Goal: Transaction & Acquisition: Purchase product/service

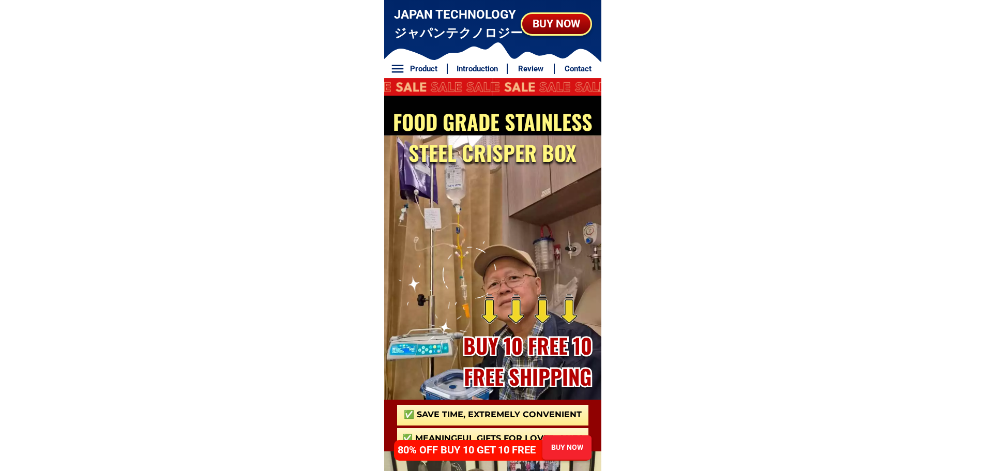
click at [560, 436] on div "BUY NOW" at bounding box center [566, 447] width 49 height 24
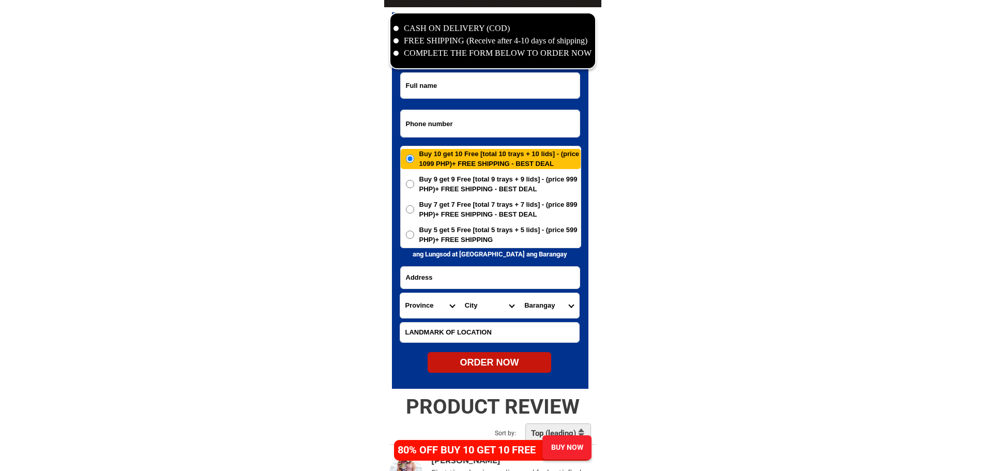
scroll to position [4994, 0]
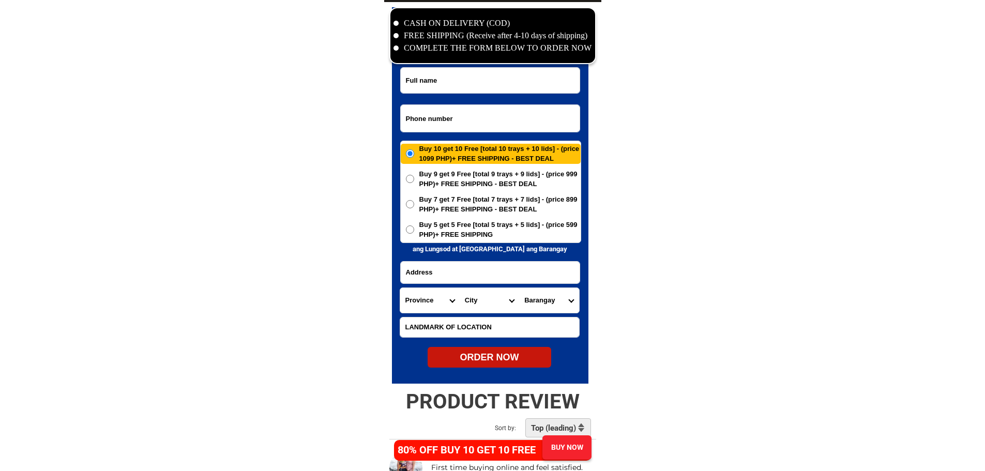
click at [452, 106] on input "Input phone_number" at bounding box center [490, 118] width 179 height 27
paste input "[PHONE_NUMBER]"
click at [439, 119] on input "[PHONE_NUMBER]" at bounding box center [490, 118] width 179 height 27
click at [426, 115] on input "[PHONE_NUMBER]" at bounding box center [490, 118] width 179 height 27
drag, startPoint x: 407, startPoint y: 121, endPoint x: 395, endPoint y: 121, distance: 11.9
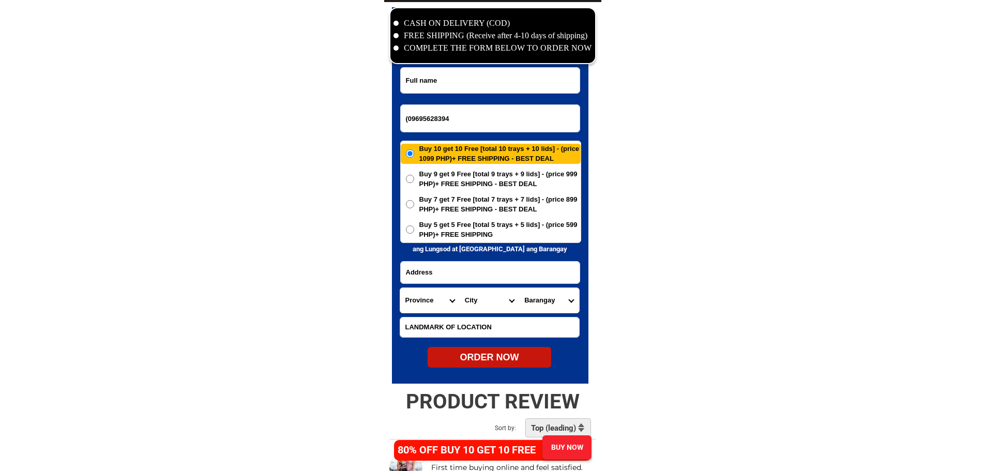
click at [395, 121] on div "CASH ON DELIVERY (COD) FREE SHIPPING (Receive after 4-10 days of shipping) COMP…" at bounding box center [492, 193] width 217 height 382
type input "09695628394"
click at [462, 83] on input "Input full_name" at bounding box center [490, 80] width 179 height 25
paste input "[PERSON_NAME]"
click at [487, 84] on input "[PERSON_NAME]" at bounding box center [490, 80] width 179 height 25
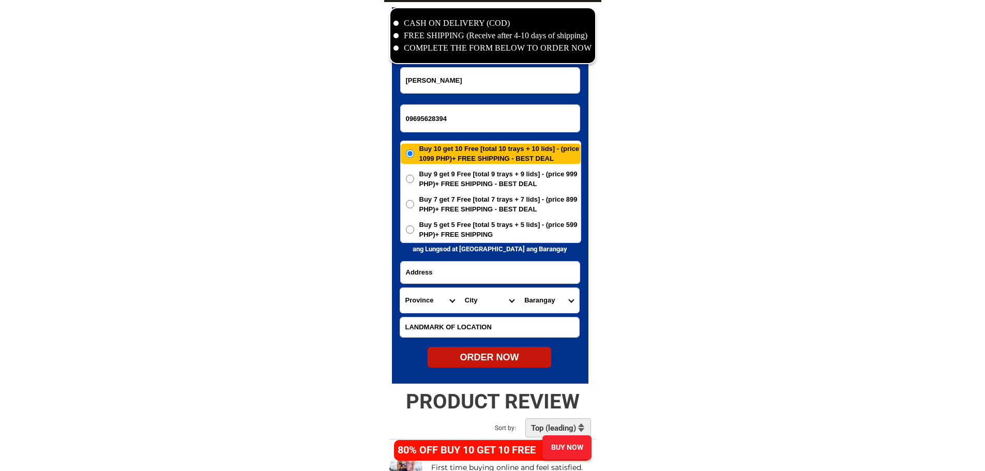
type input "[PERSON_NAME]"
paste input "[GEOGRAPHIC_DATA]"
click at [510, 272] on input "[GEOGRAPHIC_DATA]" at bounding box center [490, 273] width 179 height 22
paste input "Brown/ white gate"
click at [454, 329] on input "Input LANDMARKOFLOCATION" at bounding box center [489, 327] width 179 height 20
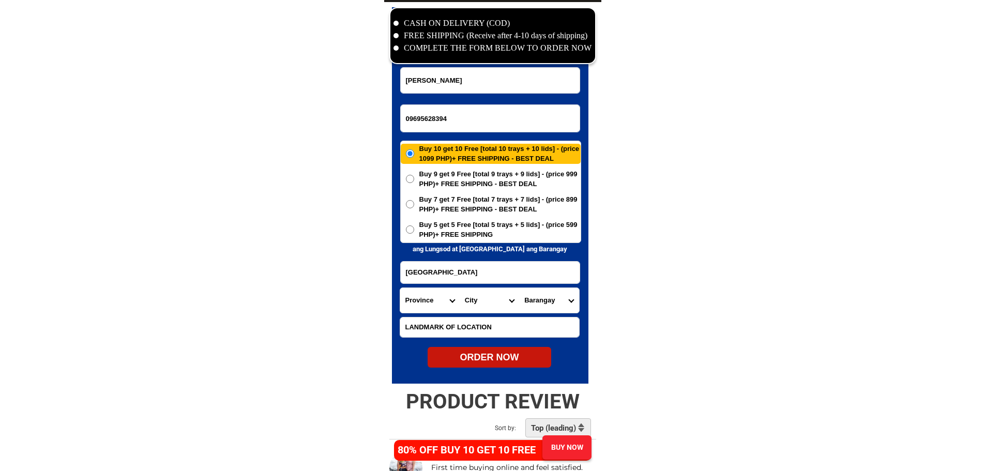
type input "[GEOGRAPHIC_DATA]"
click at [473, 322] on input "Input LANDMARKOFLOCATION" at bounding box center [489, 327] width 179 height 20
paste input "Brown/ white gate"
type input "Brown/ white gate"
click at [431, 298] on select "Province [GEOGRAPHIC_DATA] [GEOGRAPHIC_DATA][PERSON_NAME][GEOGRAPHIC_DATA][GEOG…" at bounding box center [429, 300] width 59 height 25
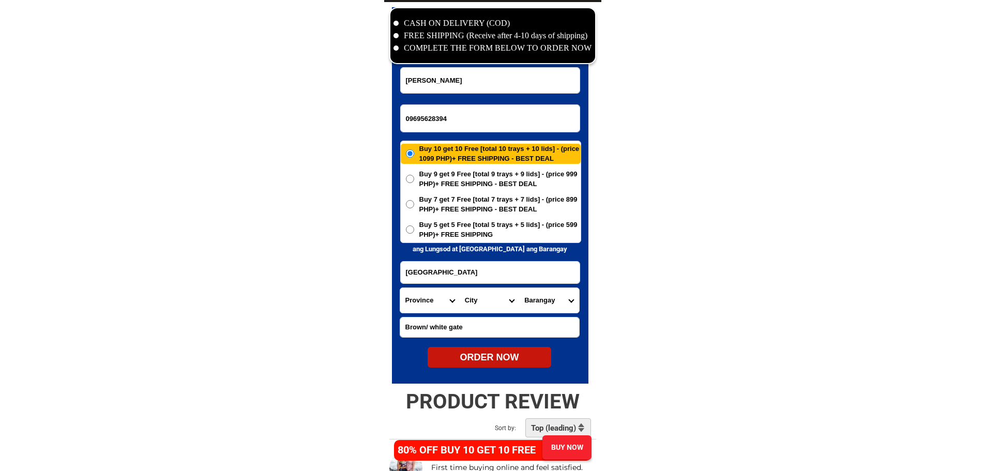
select select "63_198"
click at [480, 304] on select "City [GEOGRAPHIC_DATA] [GEOGRAPHIC_DATA] [GEOGRAPHIC_DATA]-city [GEOGRAPHIC_DAT…" at bounding box center [489, 300] width 59 height 25
select select "63_1988988"
click at [530, 298] on select "Barangay Aduas centro (aduas) Aduas norte Aduas sur [GEOGRAPHIC_DATA] buhay Bag…" at bounding box center [548, 300] width 59 height 25
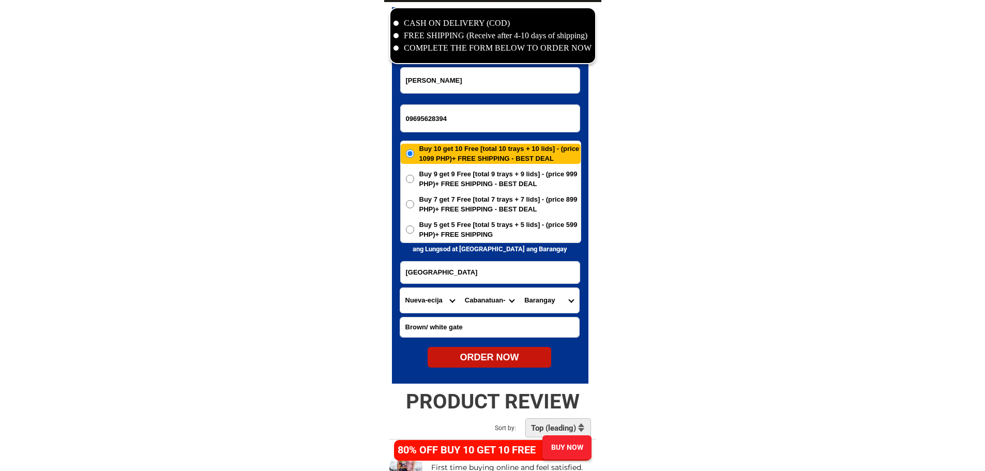
select select "63_19889883732"
click at [519, 288] on select "Barangay Aduas centro (aduas) Aduas norte Aduas sur [GEOGRAPHIC_DATA] buhay Bag…" at bounding box center [548, 300] width 59 height 25
click at [463, 231] on span "Buy 5 get 5 Free [total 5 trays + 5 lids] - (price 599 PHP)+ FREE SHIPPING" at bounding box center [499, 230] width 161 height 20
click at [414, 231] on input "Buy 5 get 5 Free [total 5 trays + 5 lids] - (price 599 PHP)+ FREE SHIPPING" at bounding box center [410, 229] width 8 height 8
radio input "true"
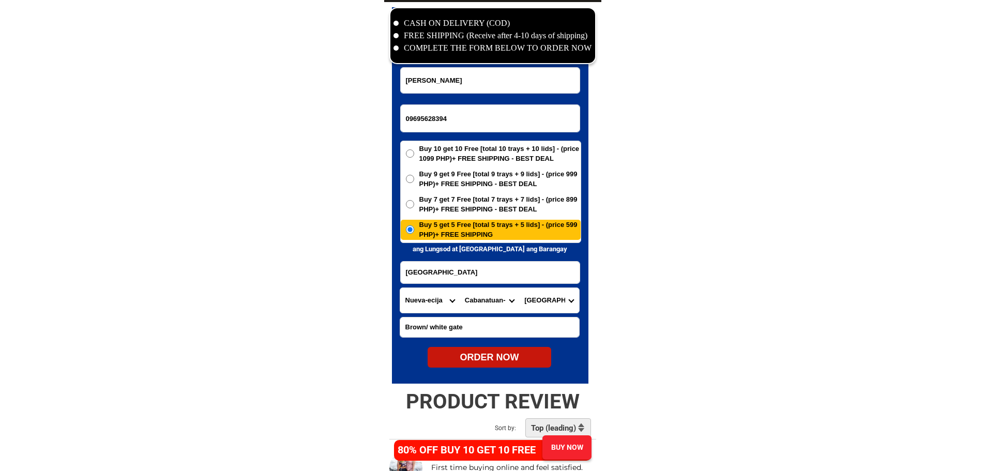
click at [474, 363] on div "ORDER NOW" at bounding box center [489, 357] width 124 height 14
type input "[PERSON_NAME]"
radio input "true"
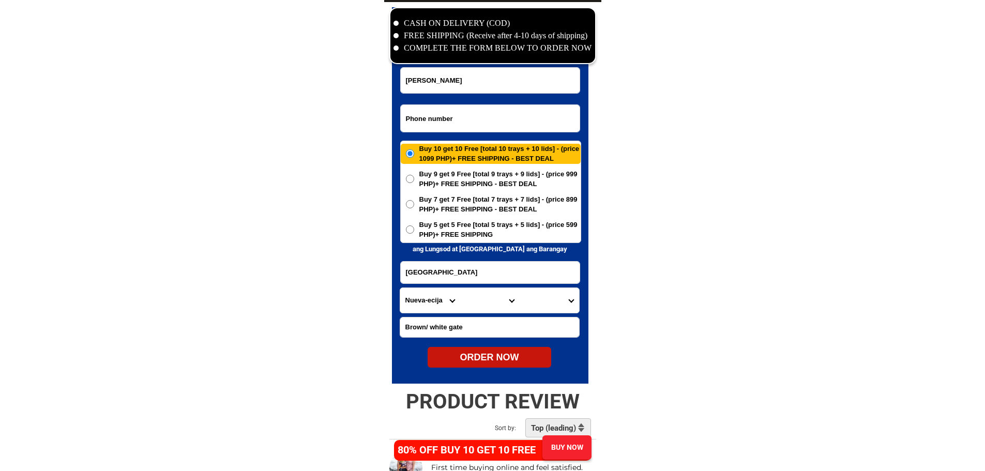
click at [495, 123] on input "Input phone_number" at bounding box center [490, 118] width 179 height 27
paste input "09277963268"
type input "09277963268"
click at [489, 89] on input "Input full_name" at bounding box center [490, 80] width 179 height 25
paste input "[PERSON_NAME]"
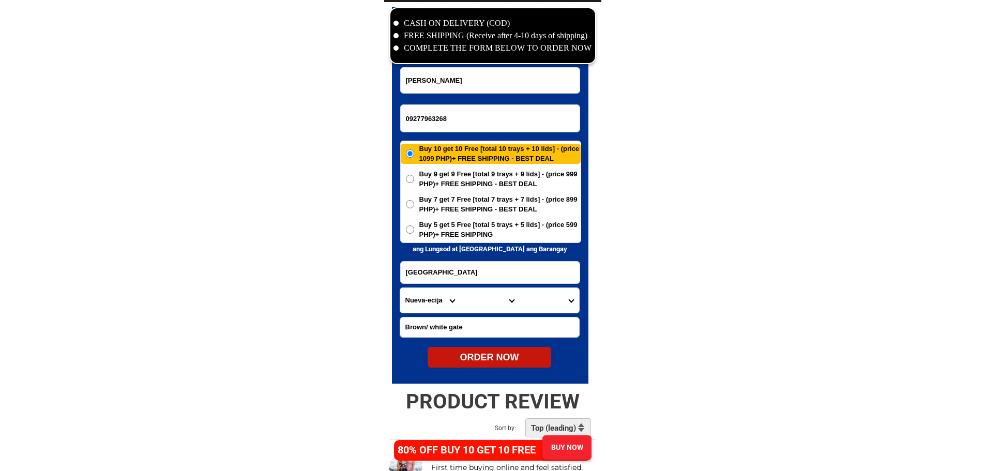
type input "[PERSON_NAME]"
click at [521, 272] on input "Input address" at bounding box center [490, 273] width 179 height 22
paste input "[STREET_ADDRESS]"
type input "[STREET_ADDRESS]"
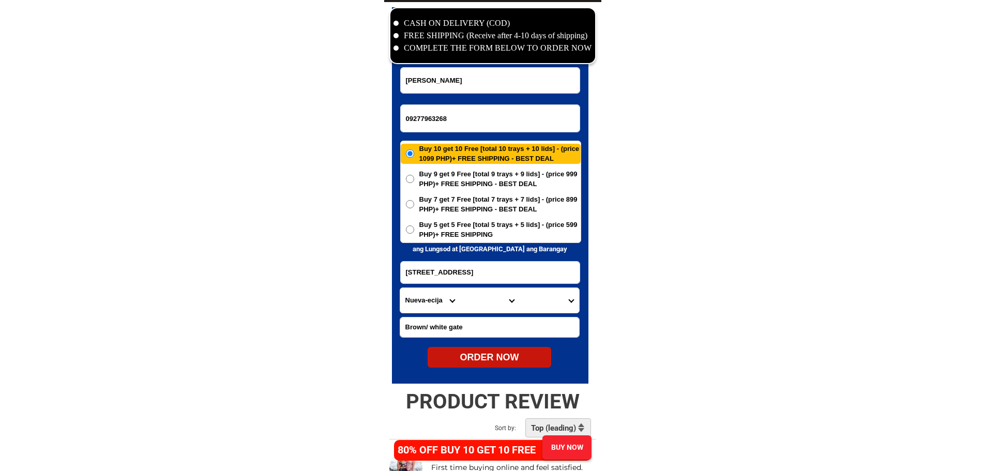
scroll to position [0, 0]
click at [421, 298] on select "Province [GEOGRAPHIC_DATA] [GEOGRAPHIC_DATA][PERSON_NAME][GEOGRAPHIC_DATA][GEOG…" at bounding box center [429, 300] width 59 height 25
select select "63_219"
click at [478, 301] on select "City [GEOGRAPHIC_DATA] [GEOGRAPHIC_DATA] [GEOGRAPHIC_DATA] [GEOGRAPHIC_DATA]-ci…" at bounding box center [489, 300] width 59 height 25
select select "63_2199773"
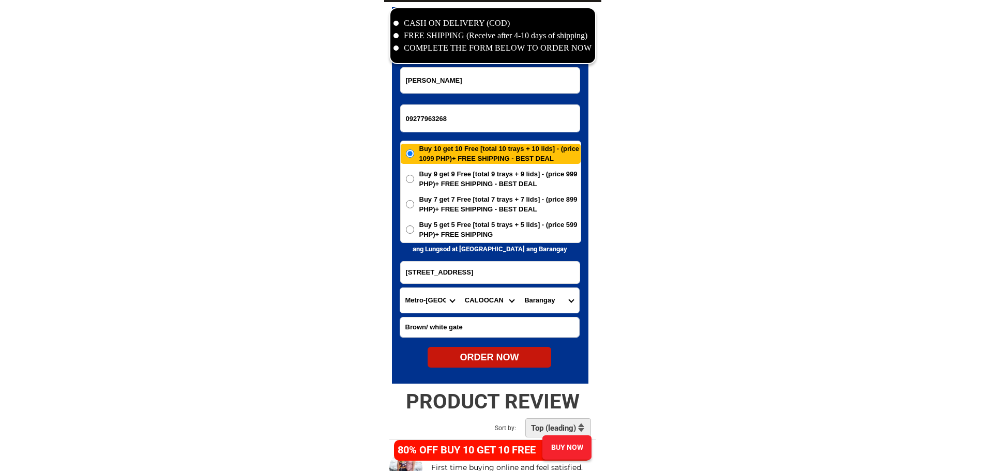
click at [541, 301] on select "[GEOGRAPHIC_DATA]" at bounding box center [548, 300] width 59 height 25
select select "63_21997736965"
click at [519, 288] on select "[GEOGRAPHIC_DATA]" at bounding box center [548, 300] width 59 height 25
click at [482, 359] on div "ORDER NOW" at bounding box center [489, 357] width 124 height 14
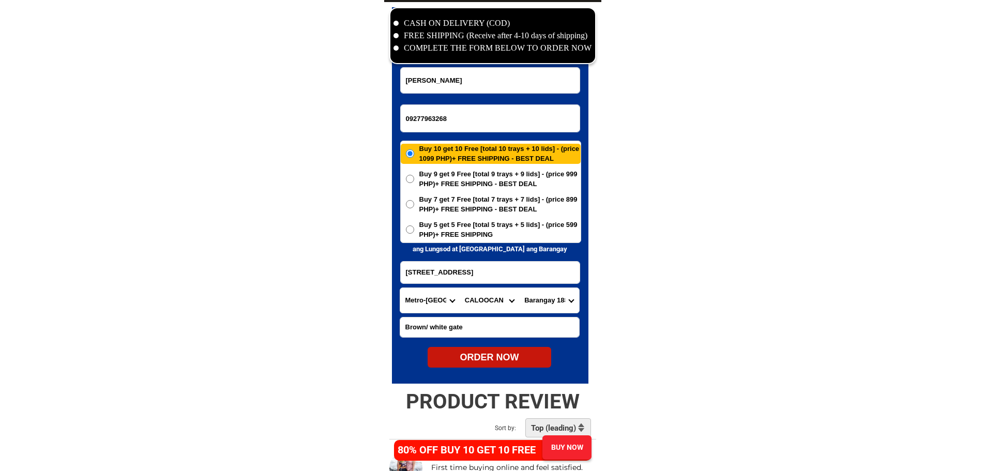
radio input "true"
click at [467, 113] on input "09277963268" at bounding box center [490, 118] width 179 height 27
paste input "639173478069"
type input "[PHONE_NUMBER]"
click at [490, 87] on input "[PERSON_NAME]" at bounding box center [490, 80] width 179 height 25
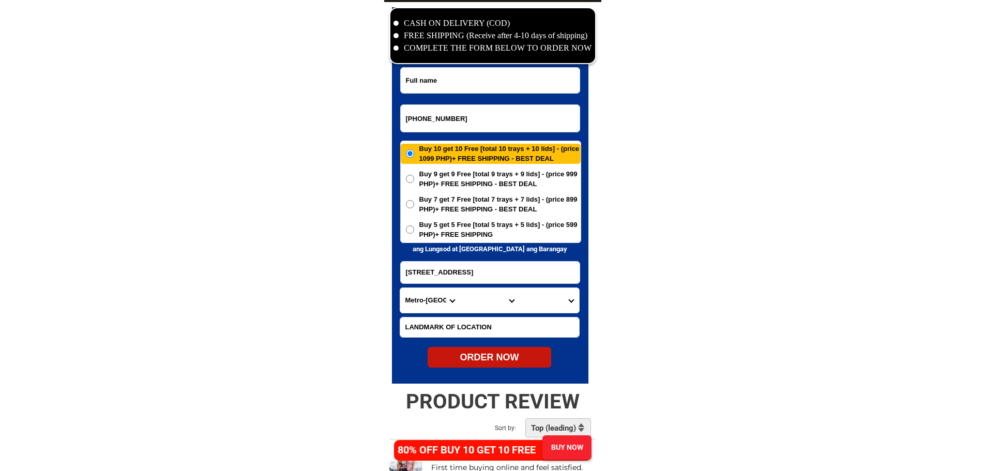
paste input "[PERSON_NAME]"
type input "[PERSON_NAME]"
click at [497, 267] on input "Input address" at bounding box center [490, 273] width 179 height 22
paste input "[GEOGRAPHIC_DATA], Citrine [STREET_ADDRESS]"
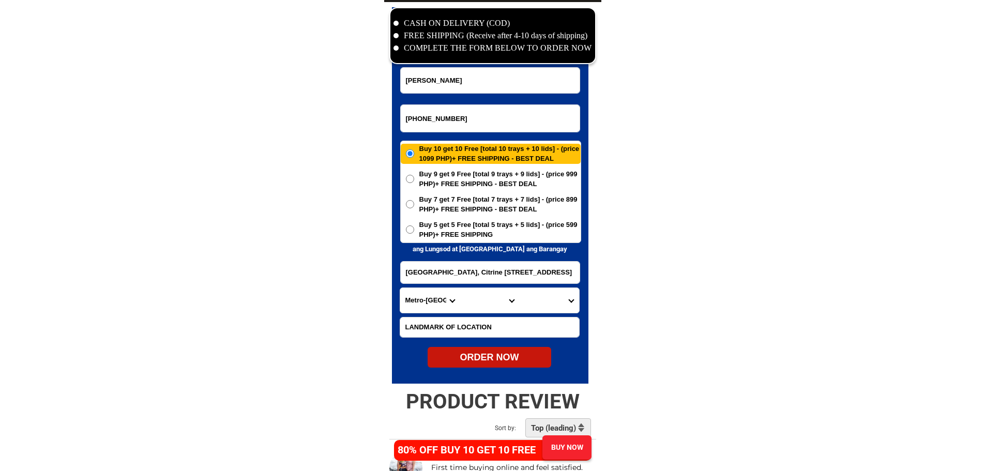
type input "[GEOGRAPHIC_DATA], Citrine [STREET_ADDRESS]"
